Goal: Use online tool/utility: Utilize a website feature to perform a specific function

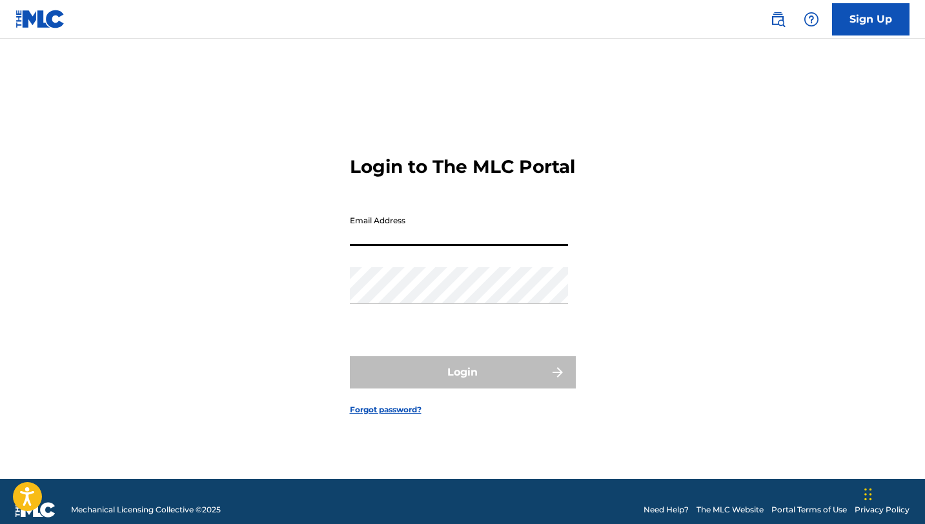
click at [403, 246] on input "Email Address" at bounding box center [459, 227] width 218 height 37
type input "[EMAIL_ADDRESS][DOMAIN_NAME]"
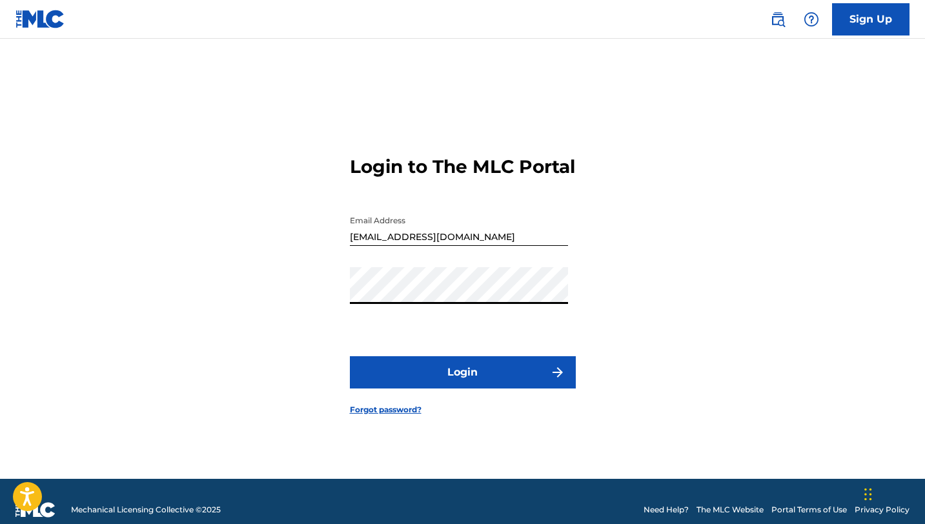
click at [350, 356] on button "Login" at bounding box center [463, 372] width 226 height 32
click at [450, 388] on button "Login" at bounding box center [463, 372] width 226 height 32
click at [270, 271] on div "Login to The MLC Portal Email Address [EMAIL_ADDRESS][DOMAIN_NAME] Password Log…" at bounding box center [462, 275] width 903 height 408
click at [350, 356] on button "Login" at bounding box center [463, 372] width 226 height 32
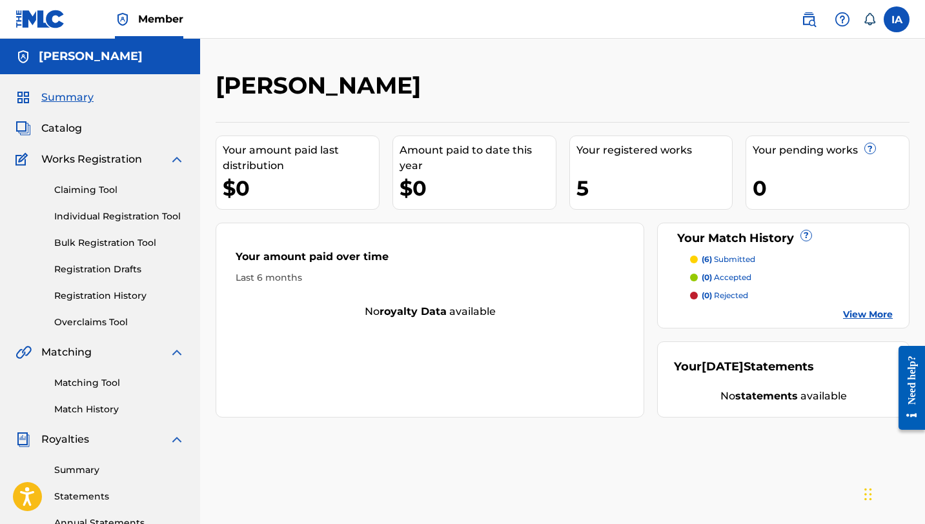
click at [902, 19] on label at bounding box center [896, 19] width 26 height 26
click at [896, 19] on input "IA [PERSON_NAME] [EMAIL_ADDRESS][DOMAIN_NAME] Notification Preferences Profile …" at bounding box center [896, 19] width 0 height 0
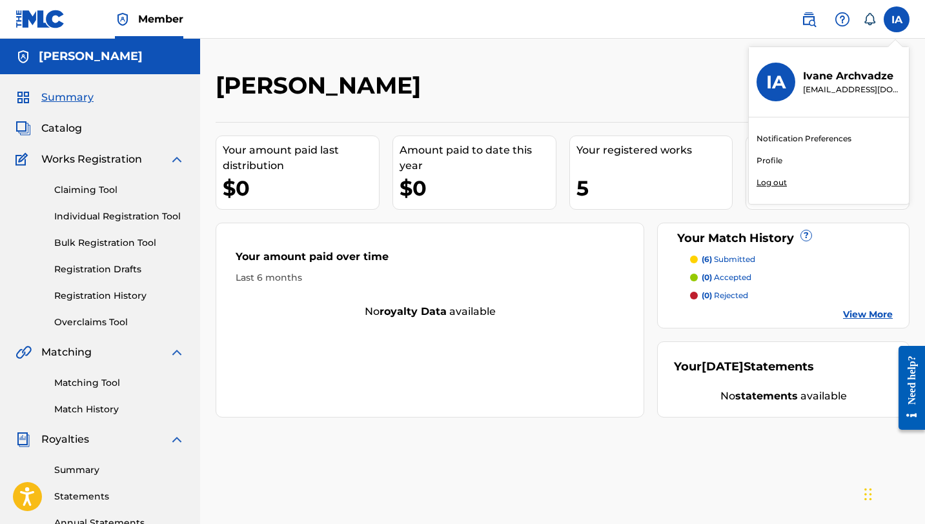
click at [776, 161] on link "Profile" at bounding box center [769, 161] width 26 height 12
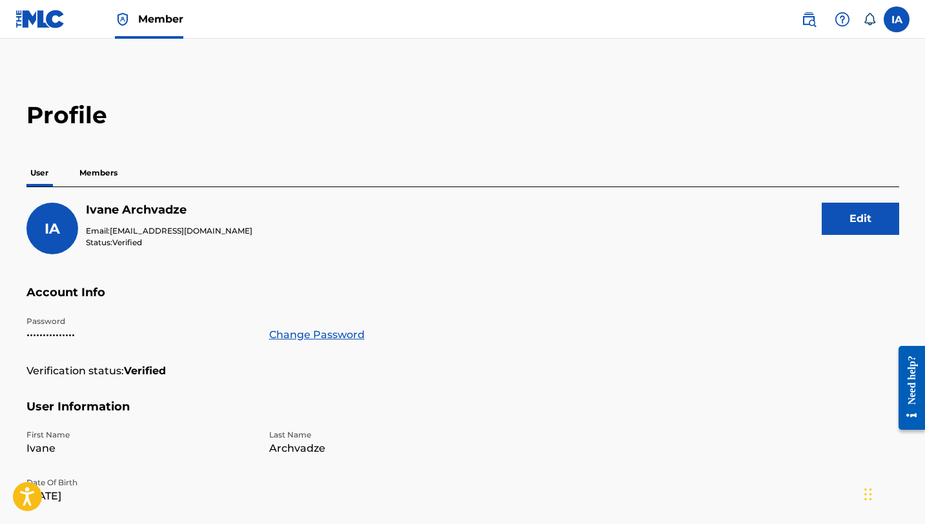
click at [100, 172] on p "Members" at bounding box center [98, 172] width 46 height 27
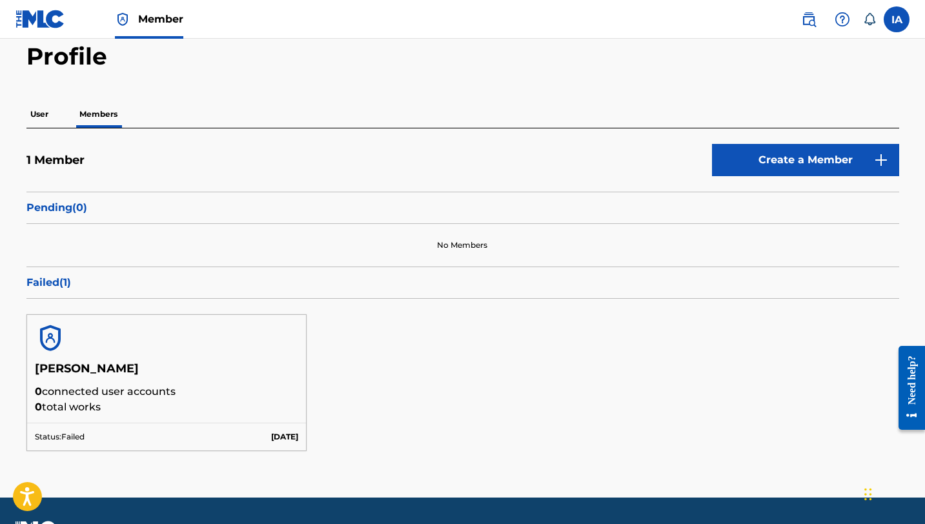
scroll to position [94, 0]
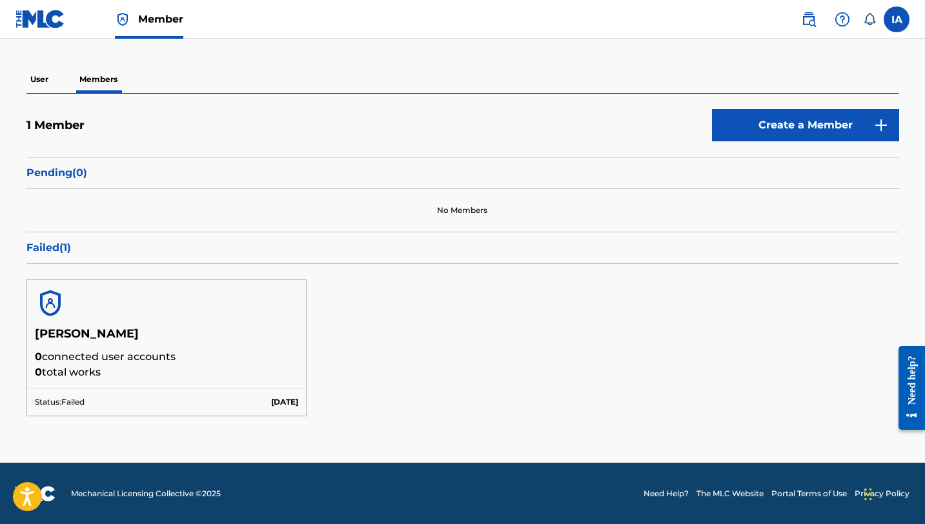
click at [41, 299] on img at bounding box center [50, 303] width 31 height 31
click at [68, 359] on p "0 connected user accounts" at bounding box center [167, 356] width 264 height 15
click at [88, 366] on p "0 total works" at bounding box center [167, 372] width 264 height 15
click at [61, 292] on img at bounding box center [50, 303] width 31 height 31
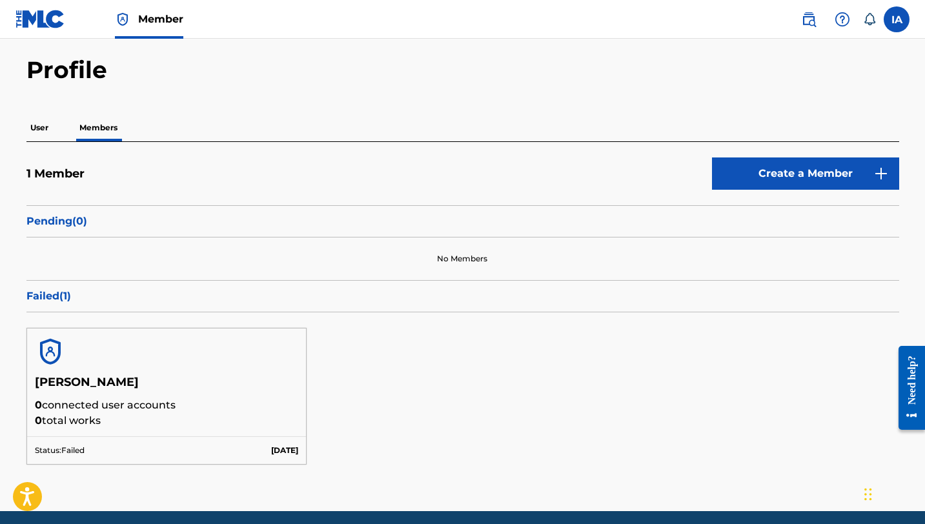
scroll to position [12, 0]
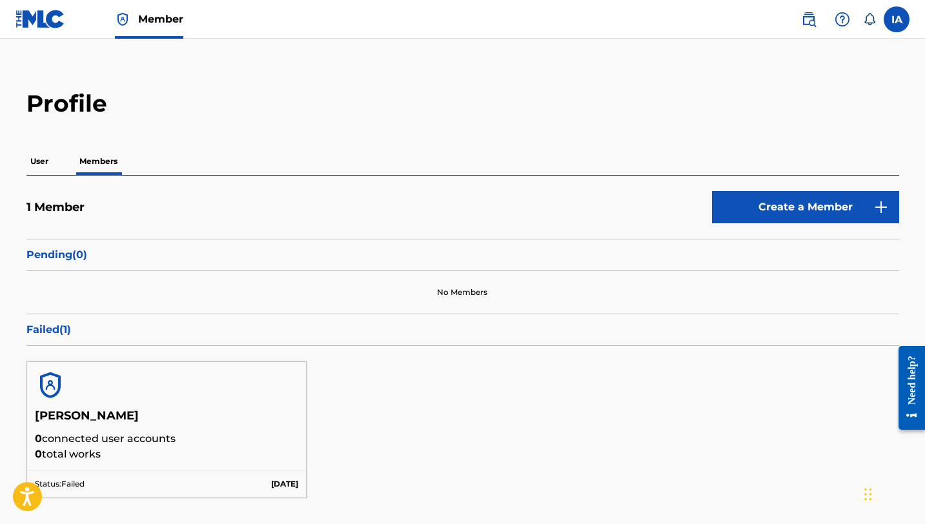
click at [46, 150] on p "User" at bounding box center [39, 161] width 26 height 27
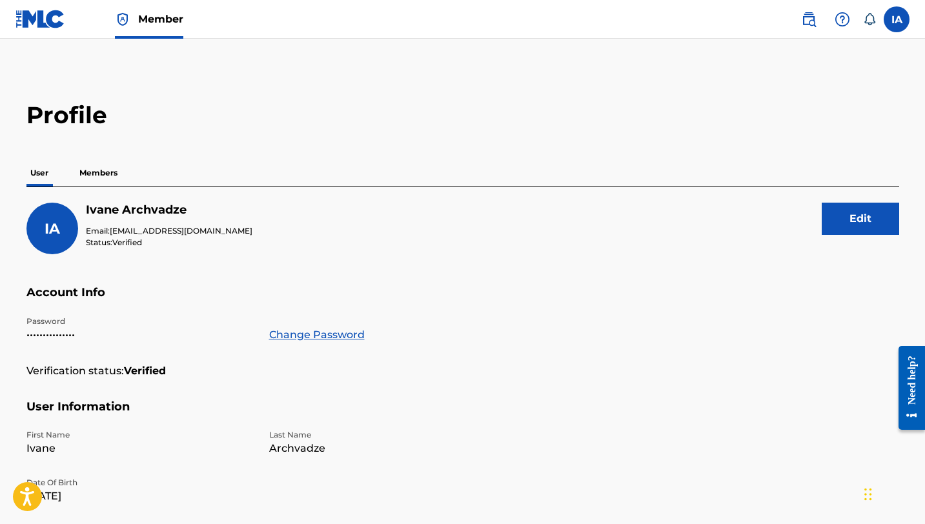
click at [32, 28] on img at bounding box center [40, 19] width 50 height 19
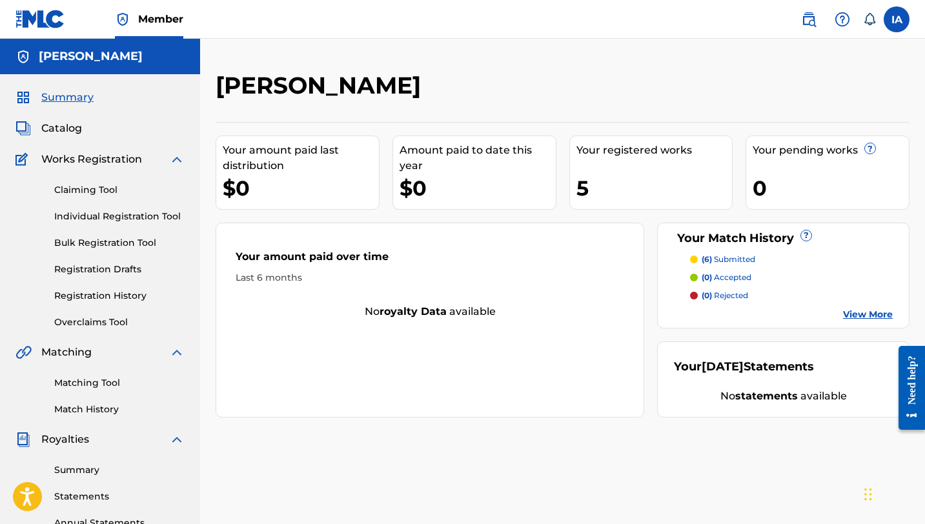
click at [743, 256] on p "(6) submitted" at bounding box center [728, 260] width 54 height 12
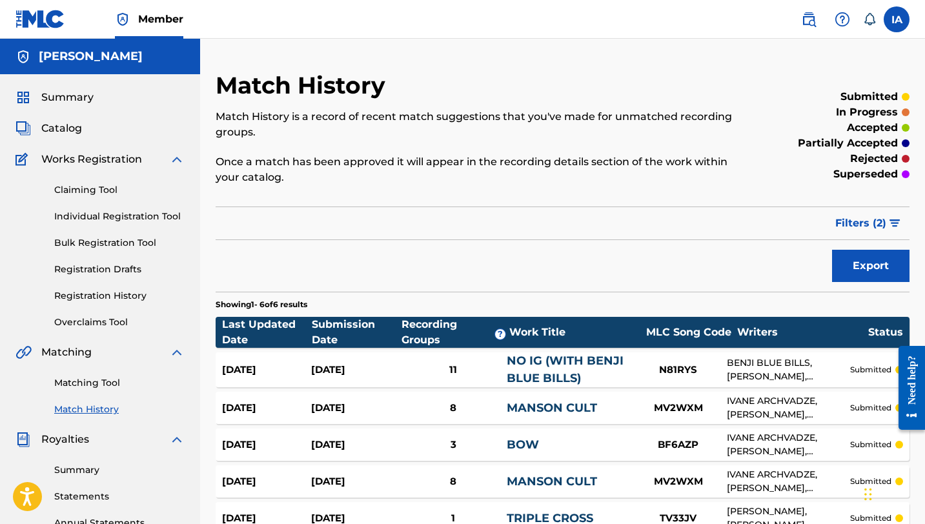
scroll to position [39, 0]
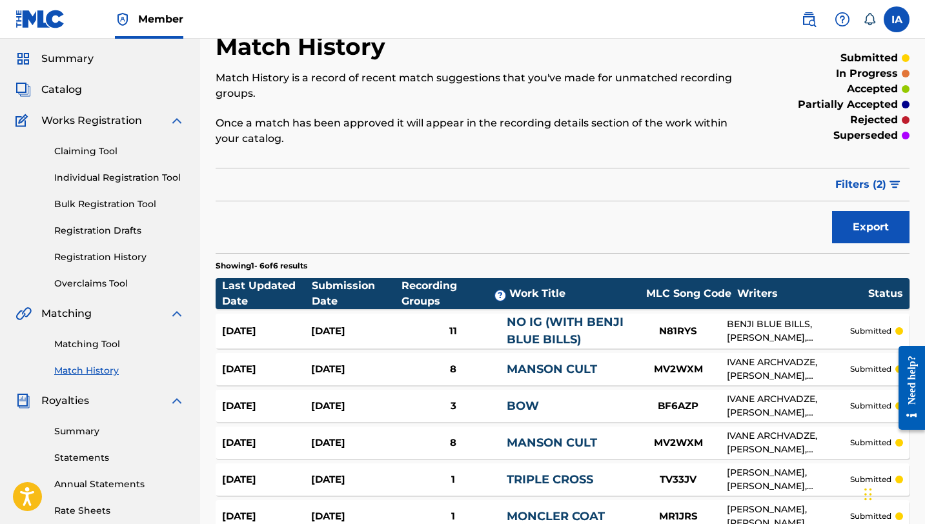
click at [84, 354] on div "Matching Tool Match History" at bounding box center [99, 349] width 169 height 56
click at [84, 342] on link "Matching Tool" at bounding box center [119, 344] width 130 height 14
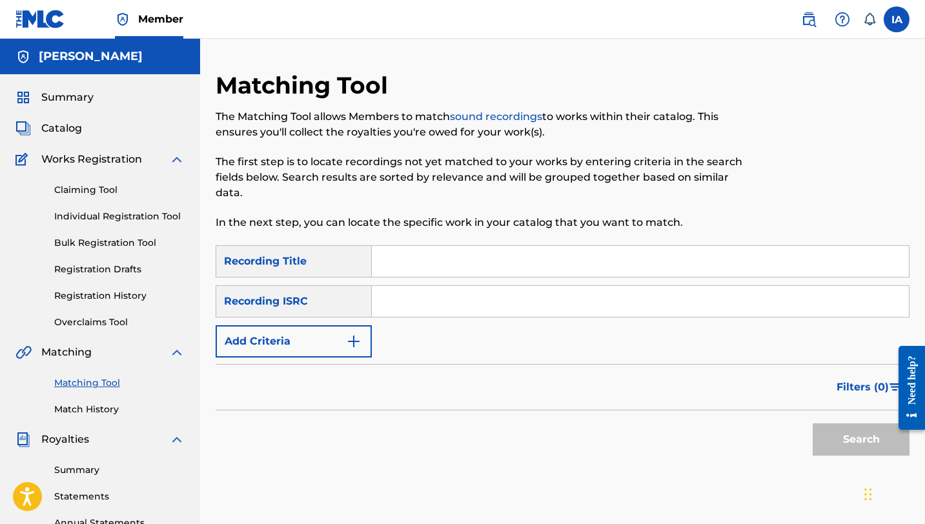
click at [402, 261] on input "Search Form" at bounding box center [640, 261] width 537 height 31
type input "bow"
click at [323, 330] on button "Add Criteria" at bounding box center [294, 341] width 156 height 32
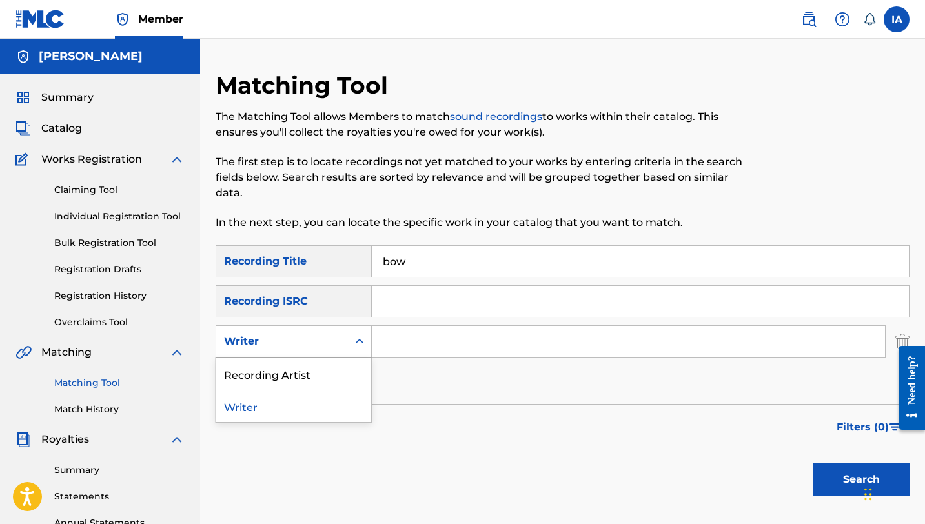
click at [321, 334] on div "Writer" at bounding box center [282, 341] width 116 height 15
click at [304, 368] on div "Recording Artist" at bounding box center [293, 373] width 155 height 32
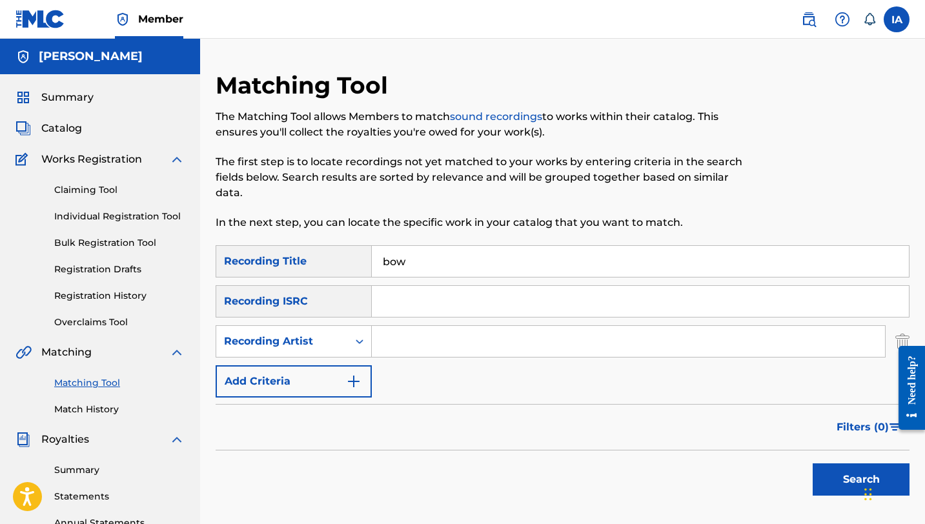
click at [428, 332] on input "Search Form" at bounding box center [628, 341] width 513 height 31
type input "benji blue bills"
click at [826, 463] on button "Search" at bounding box center [860, 479] width 97 height 32
click at [100, 71] on div "[PERSON_NAME]" at bounding box center [100, 56] width 200 height 35
click at [102, 60] on h5 "[PERSON_NAME]" at bounding box center [91, 56] width 104 height 15
